Goal: Information Seeking & Learning: Learn about a topic

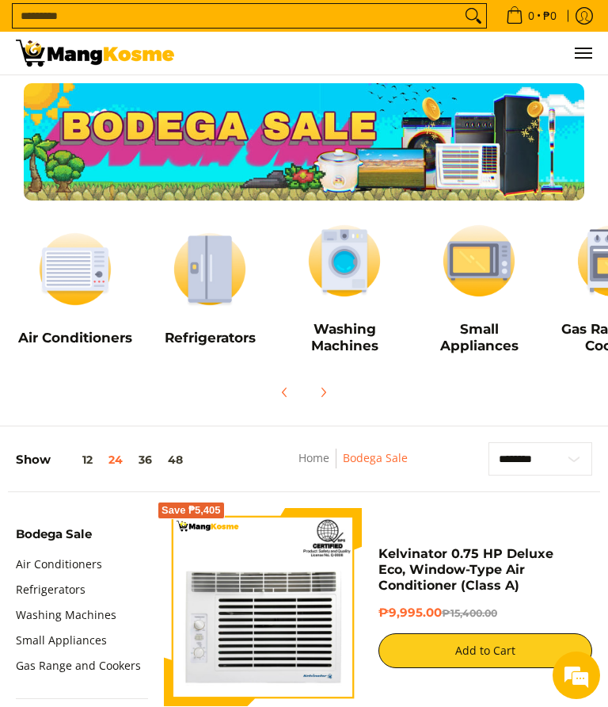
click at [224, 303] on img at bounding box center [210, 269] width 119 height 90
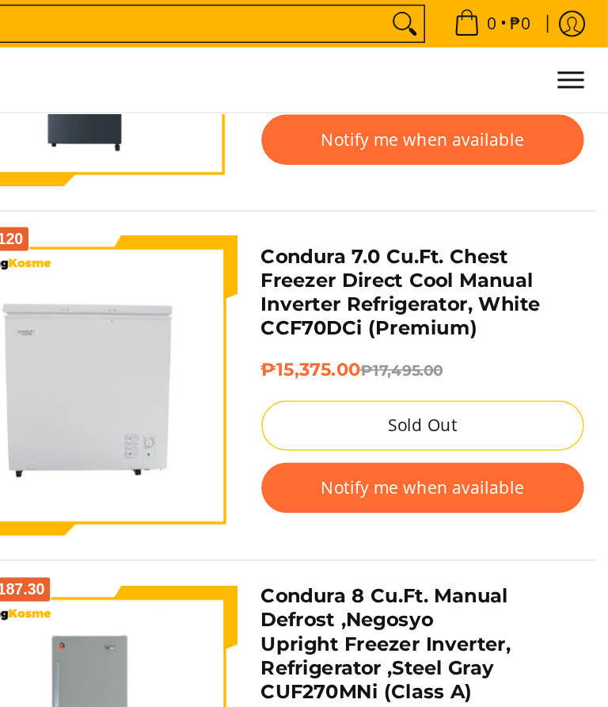
scroll to position [1715, 0]
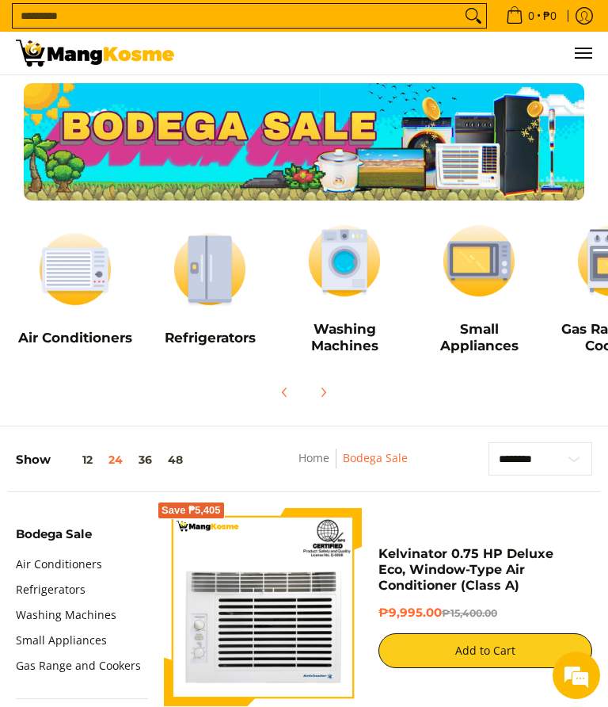
click at [95, 286] on img at bounding box center [75, 269] width 119 height 90
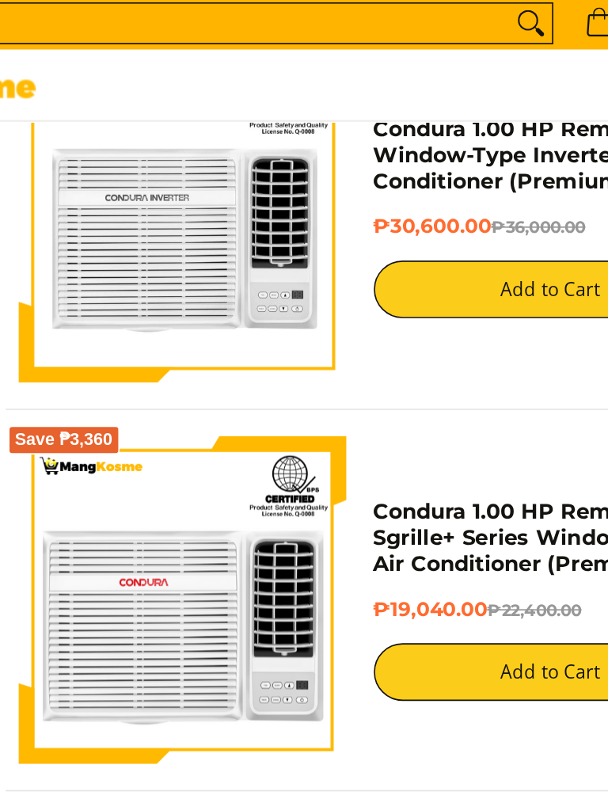
scroll to position [4131, 0]
